Goal: Information Seeking & Learning: Check status

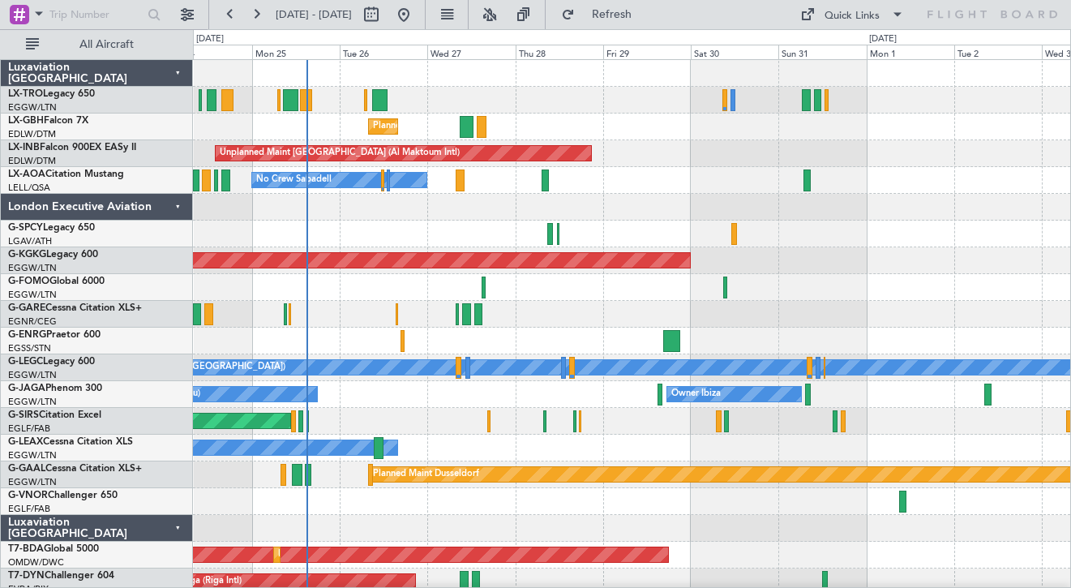
click at [696, 213] on div at bounding box center [631, 207] width 877 height 27
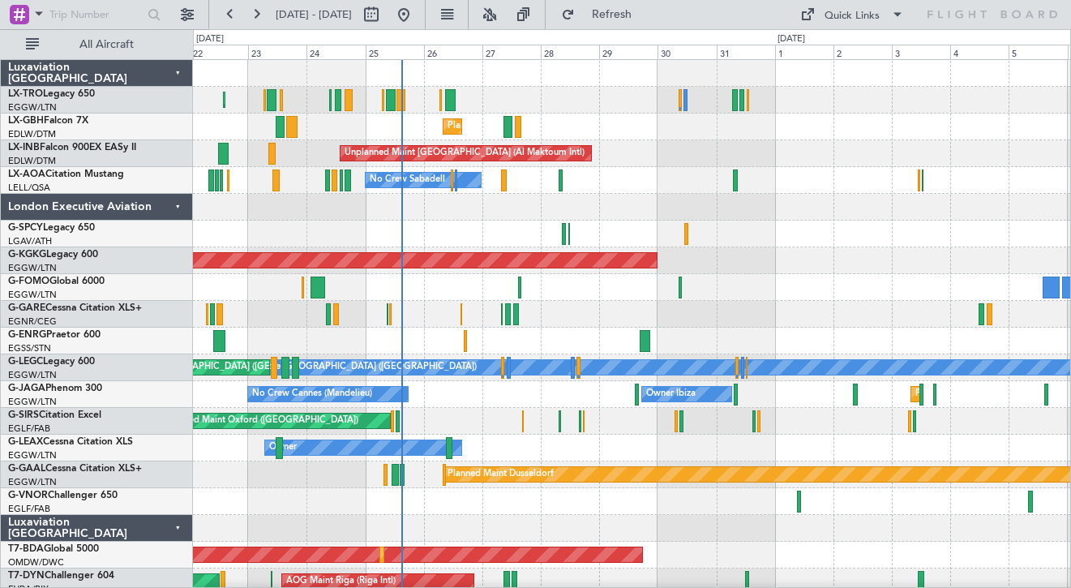
scroll to position [1, 0]
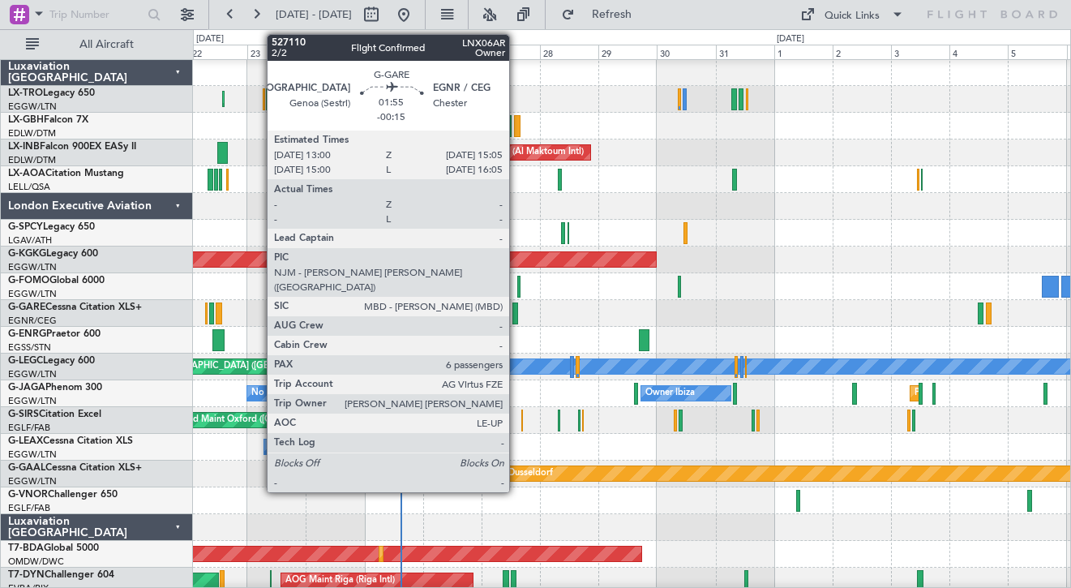
click at [517, 315] on div at bounding box center [516, 313] width 6 height 22
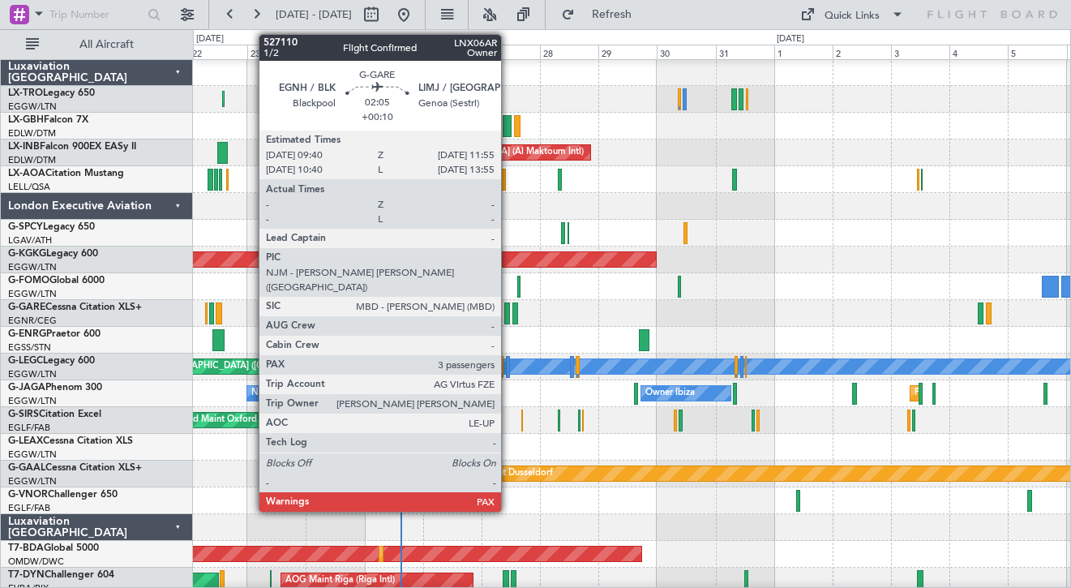
click at [508, 314] on div at bounding box center [507, 313] width 6 height 22
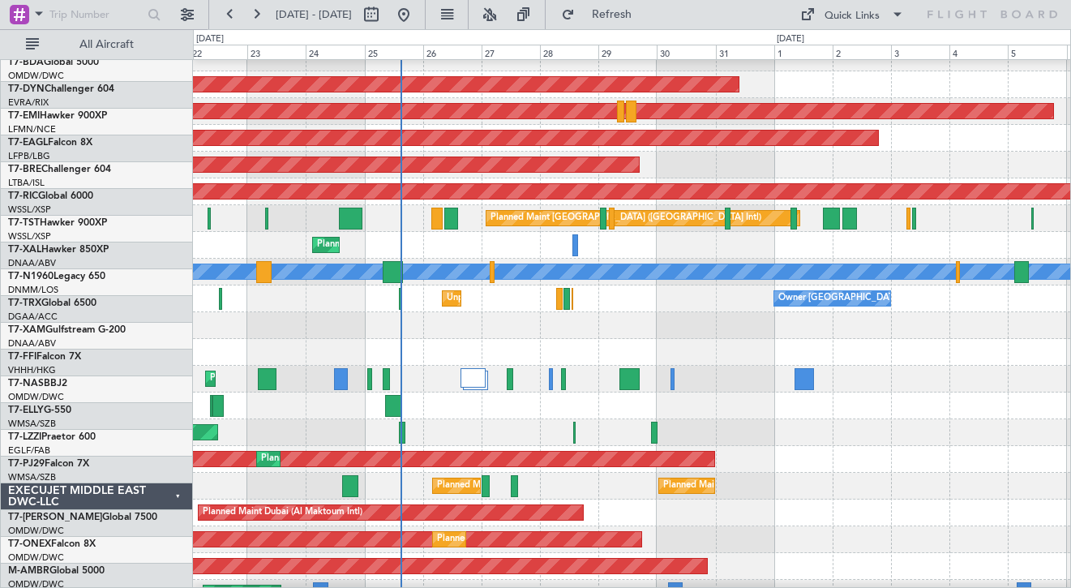
scroll to position [701, 0]
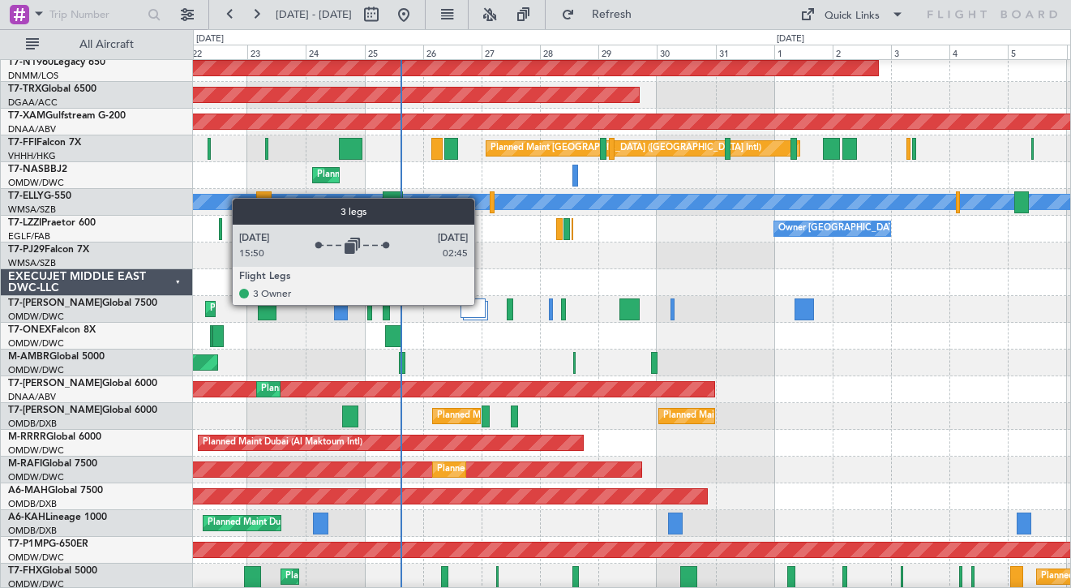
click at [479, 305] on div at bounding box center [473, 307] width 24 height 19
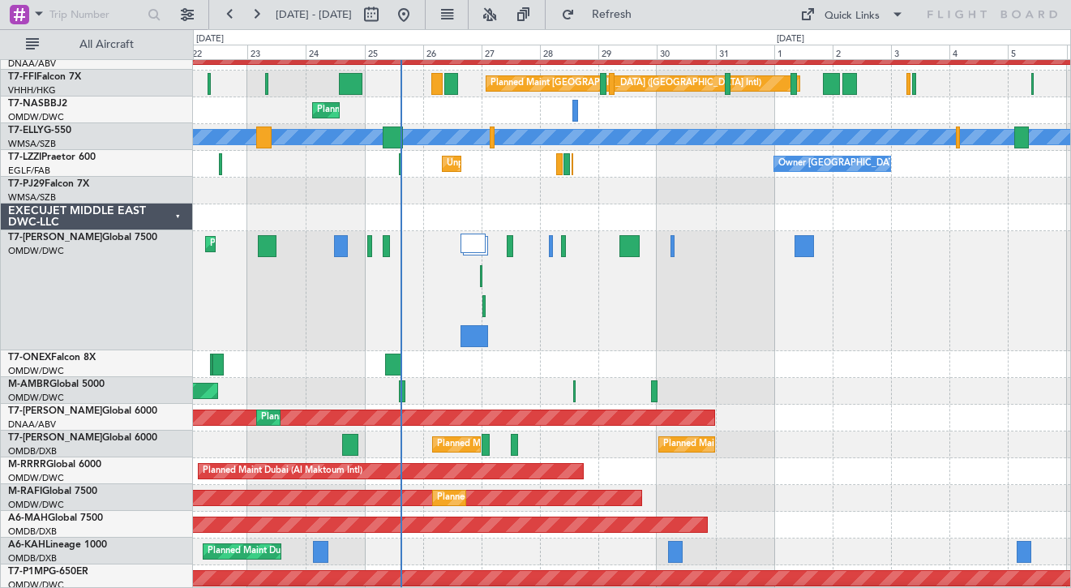
scroll to position [766, 0]
click at [174, 220] on div "EXECUJET MIDDLE EAST DWC-LLC" at bounding box center [97, 217] width 192 height 27
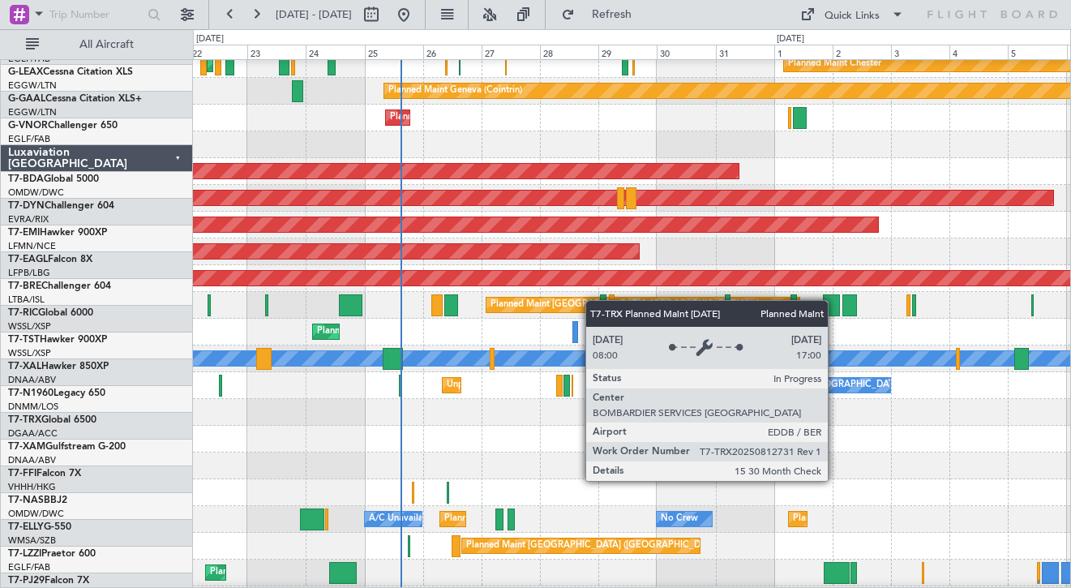
scroll to position [641, 0]
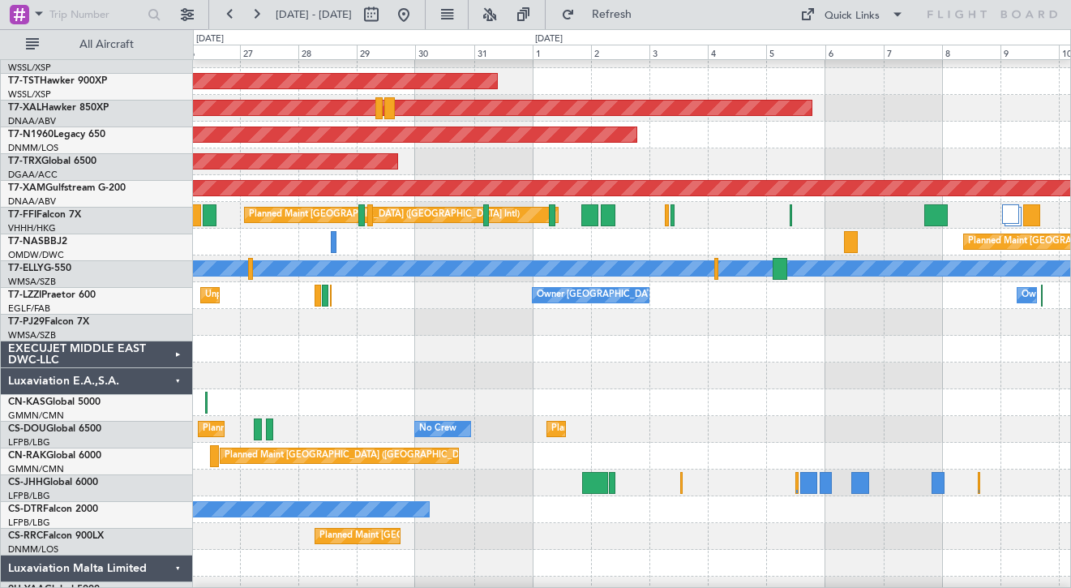
click at [658, 249] on div "Planned Maint Basel-Mulhouse Planned Maint Abuja (Nnamdi Azikiwe Intl)" at bounding box center [631, 242] width 877 height 27
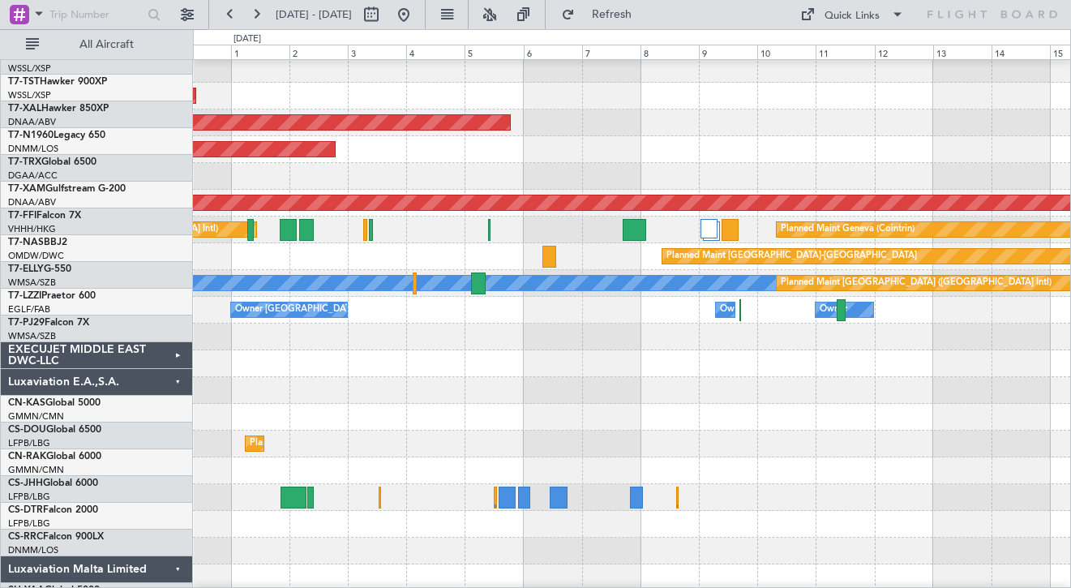
scroll to position [611, 0]
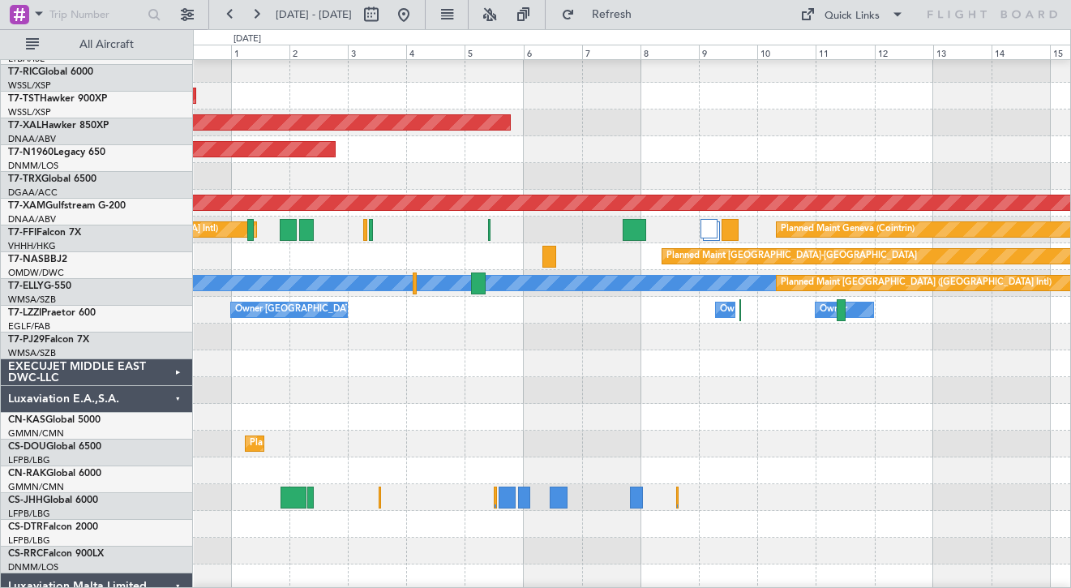
click at [663, 264] on div "Planned Maint [GEOGRAPHIC_DATA]-[GEOGRAPHIC_DATA]" at bounding box center [941, 256] width 557 height 15
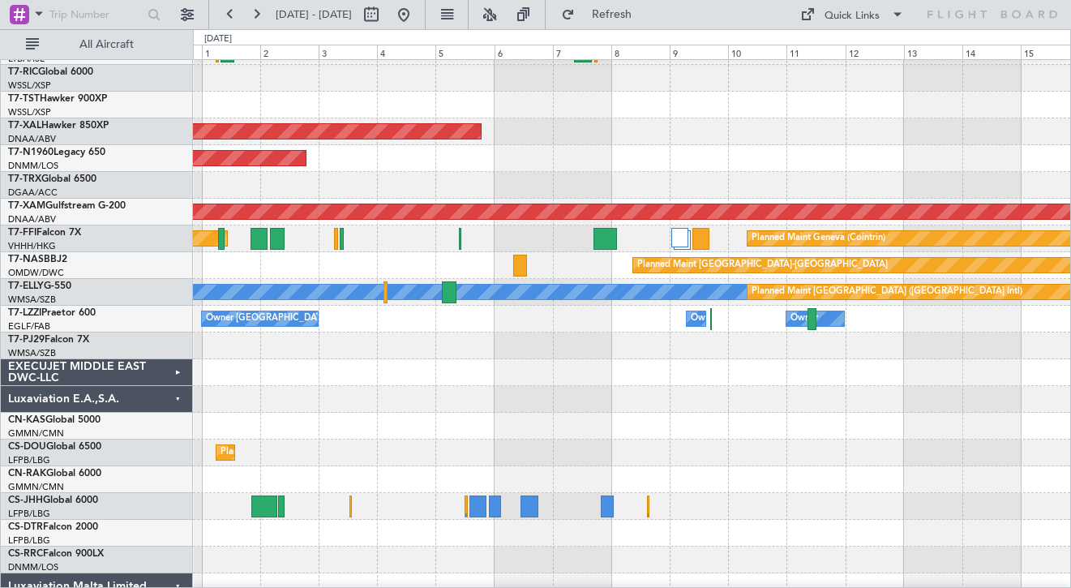
click at [668, 239] on div "Planned Maint Hong Kong (Hong Kong Intl) Planned Maint Geneva (Cointrin)" at bounding box center [631, 238] width 877 height 27
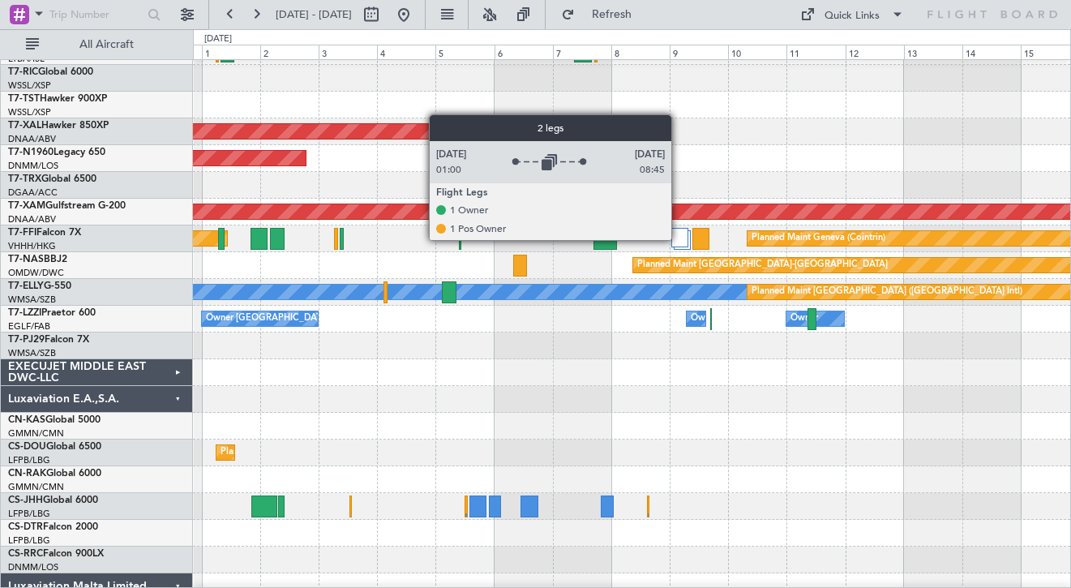
click at [679, 239] on div at bounding box center [679, 237] width 17 height 19
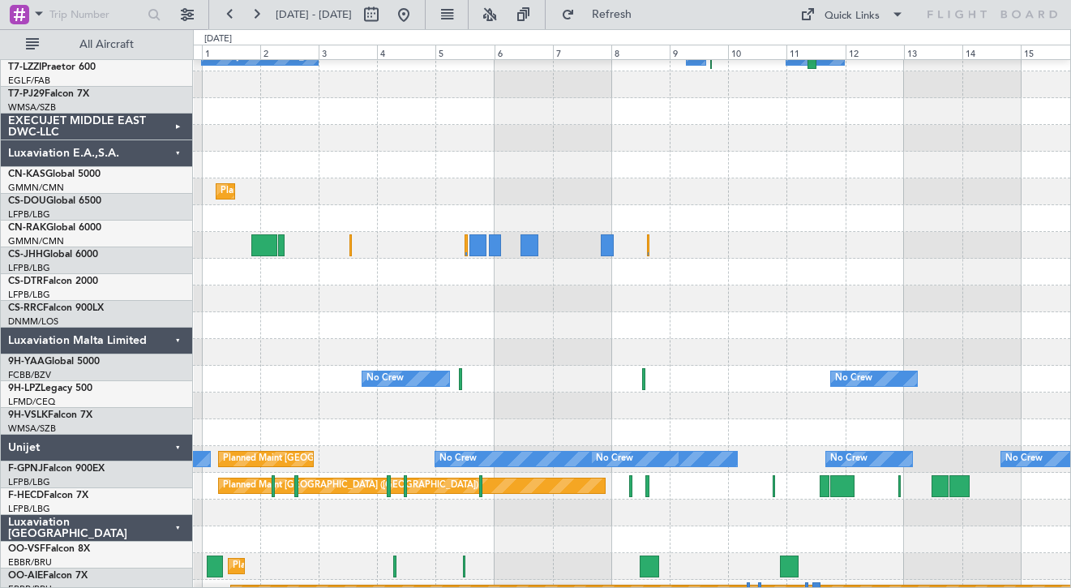
scroll to position [945, 0]
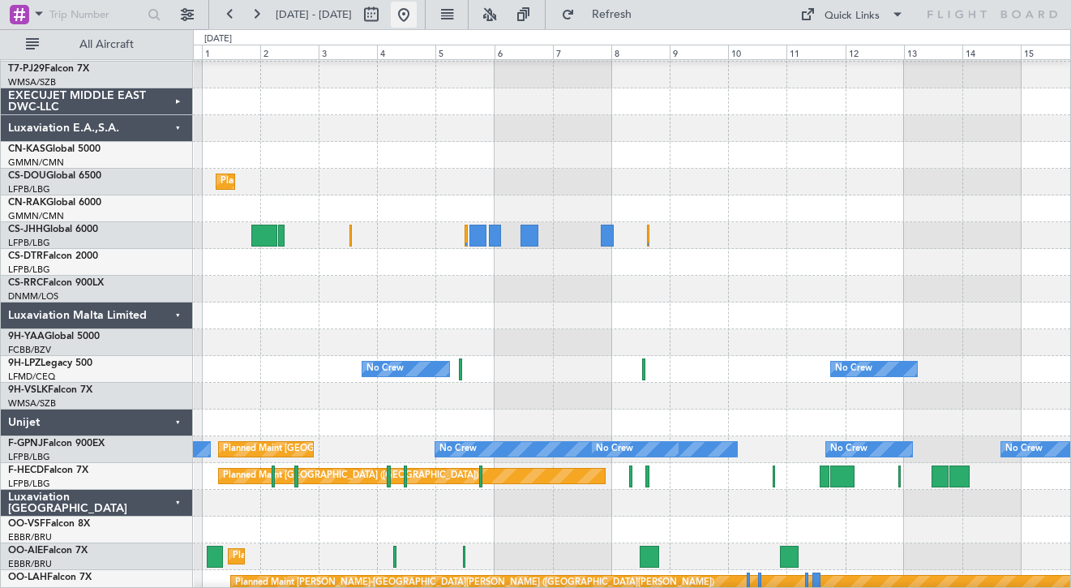
click at [417, 12] on button at bounding box center [404, 15] width 26 height 26
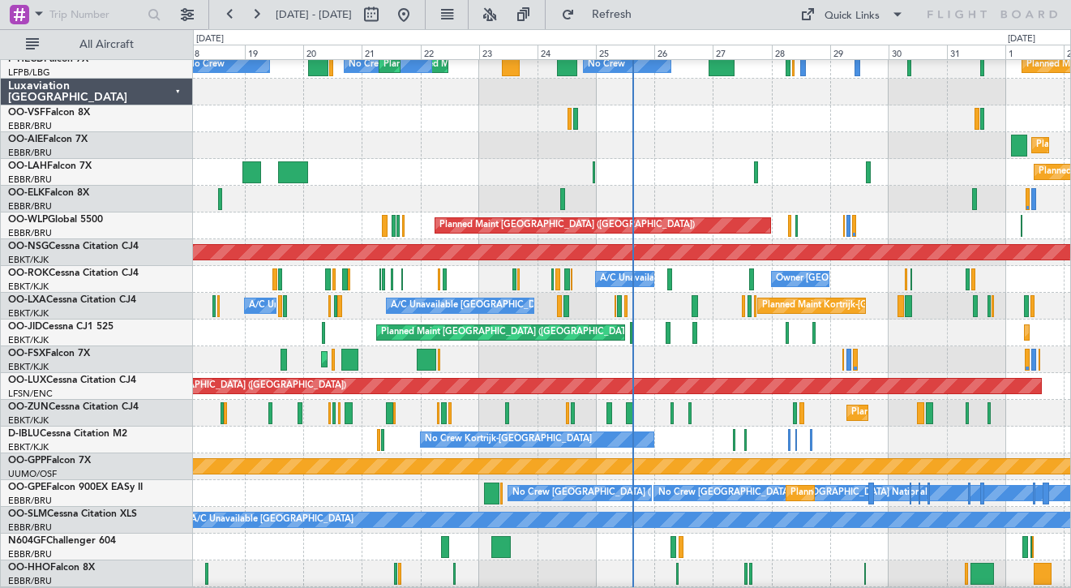
scroll to position [1388, 0]
